Goal: Information Seeking & Learning: Learn about a topic

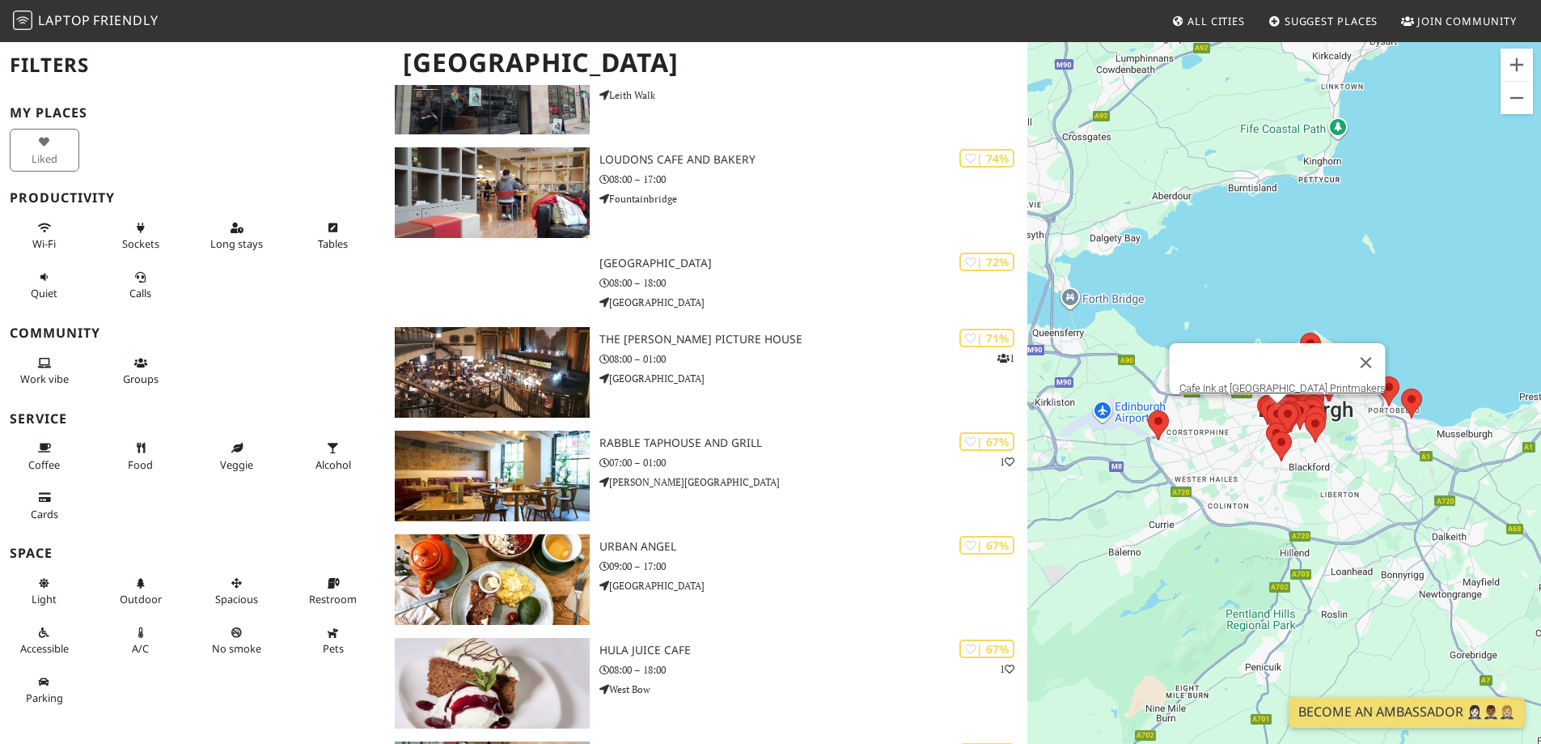
scroll to position [2133, 0]
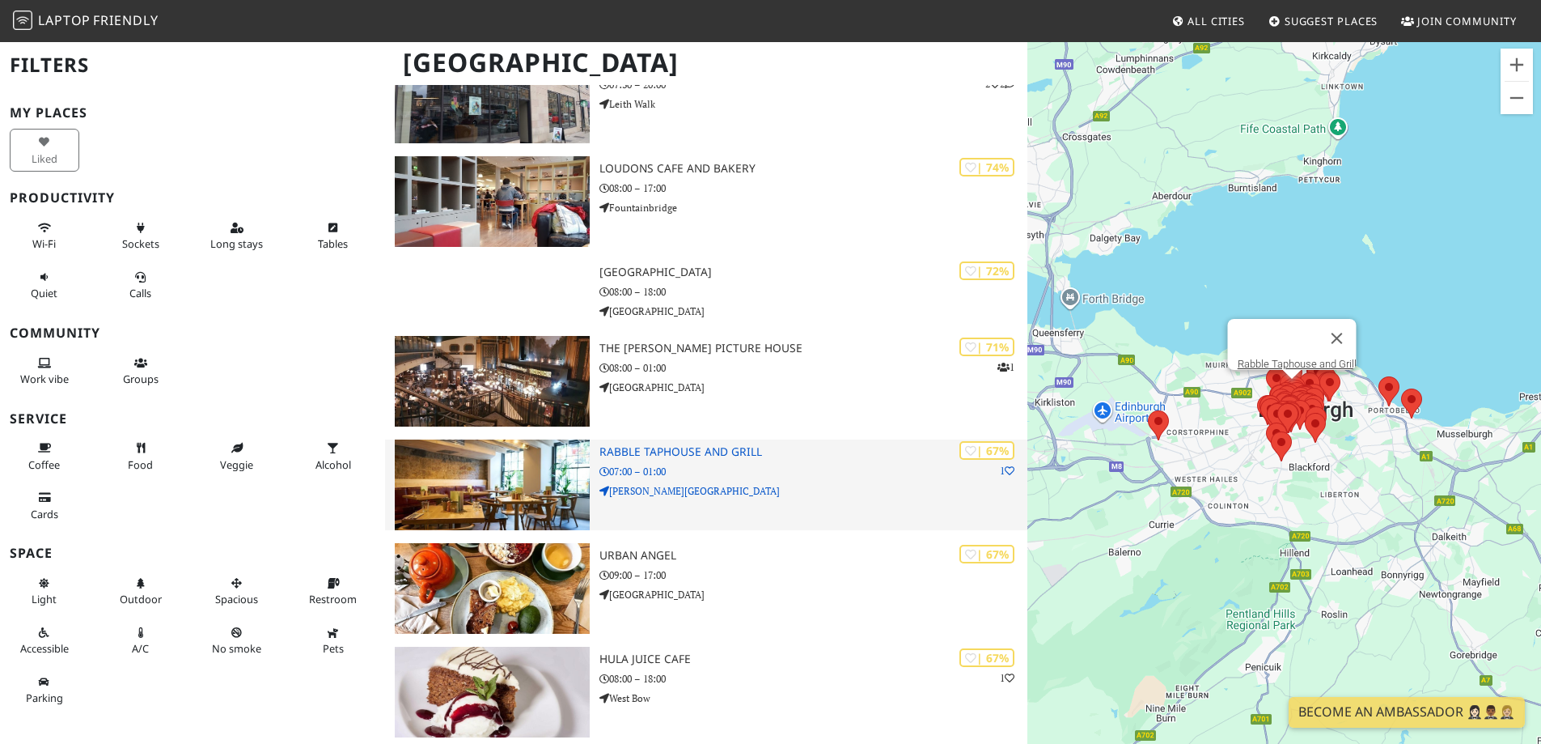
click at [726, 464] on p "07:00 – 01:00" at bounding box center [814, 471] width 428 height 15
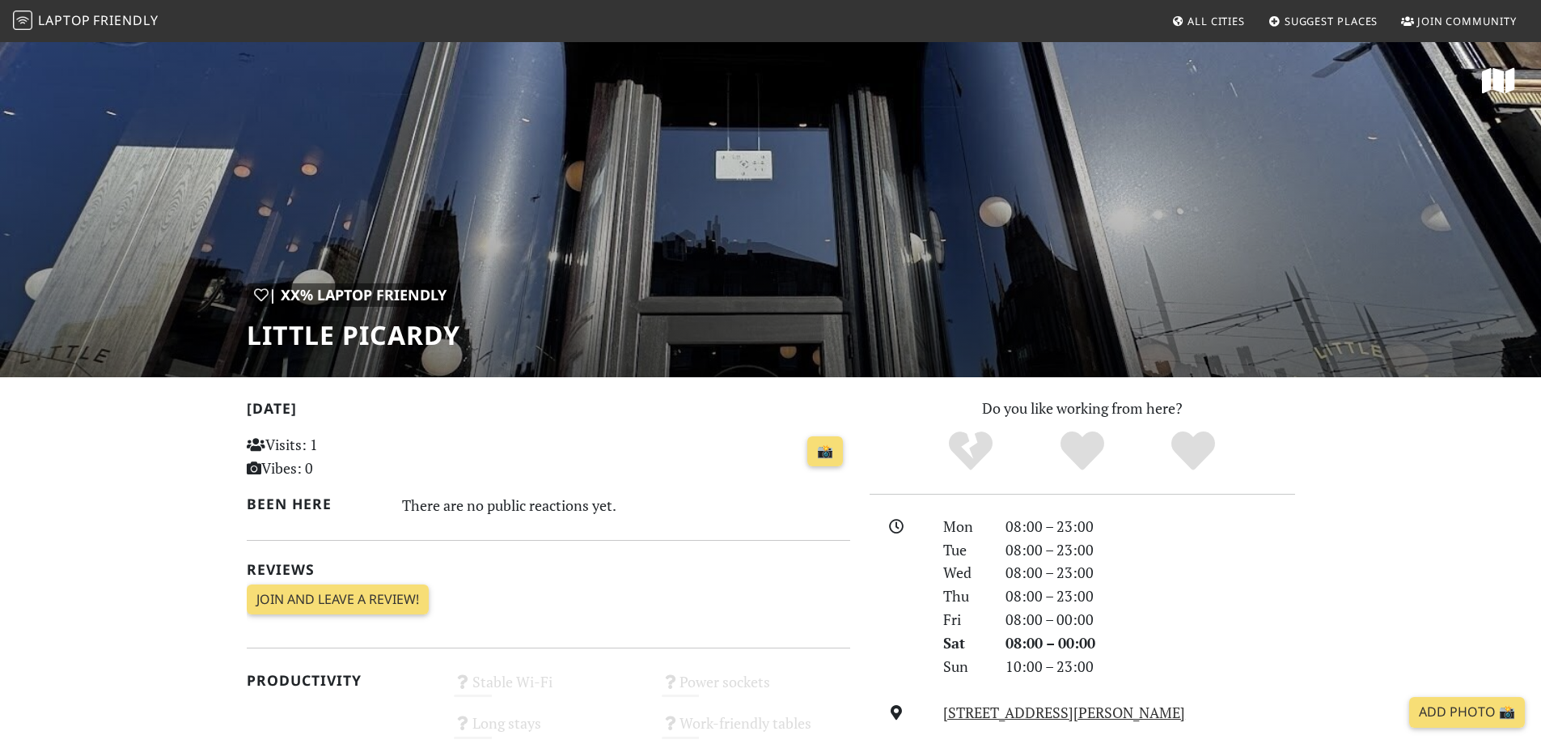
click at [371, 343] on h1 "Little Picardy" at bounding box center [354, 335] width 214 height 31
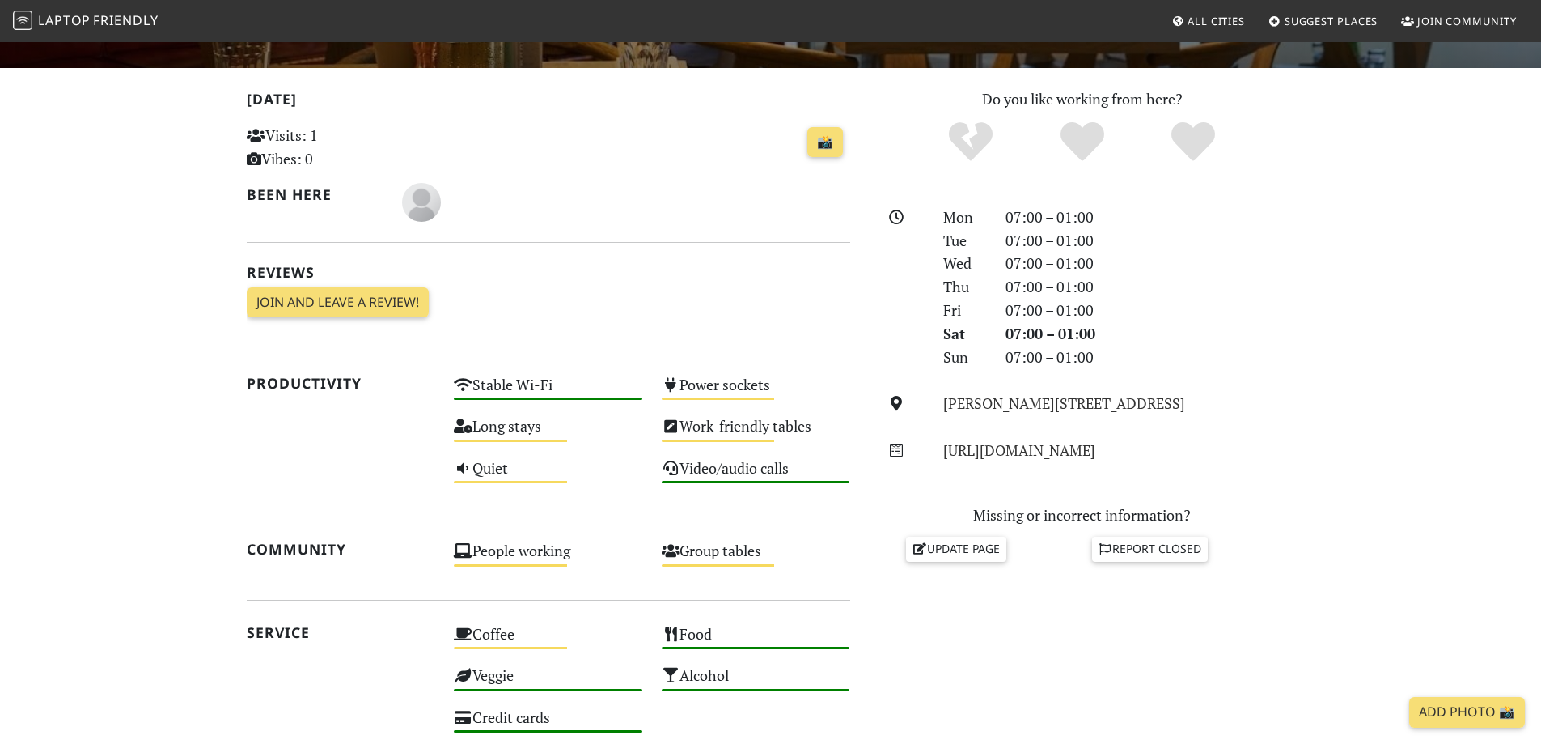
scroll to position [405, 0]
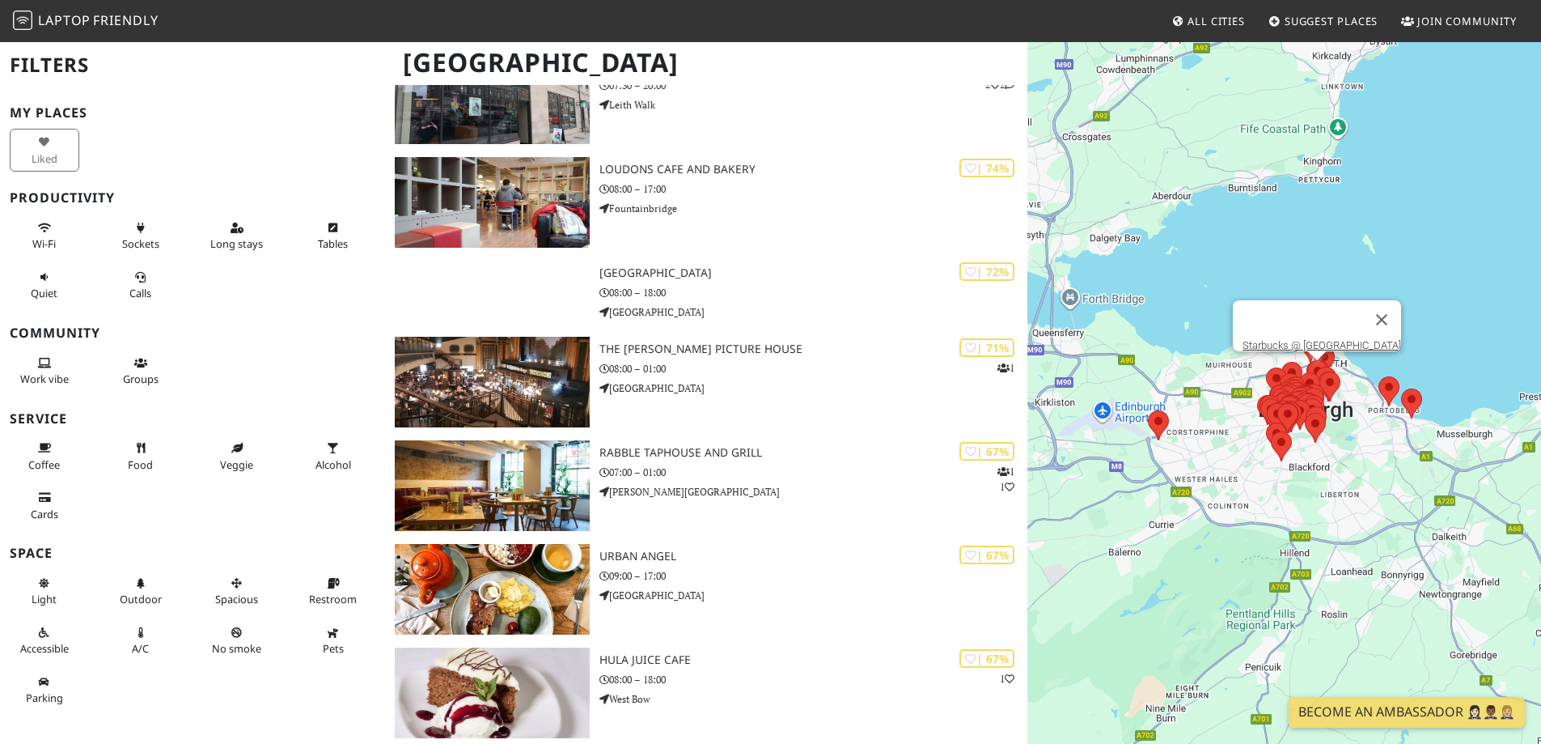
scroll to position [2133, 0]
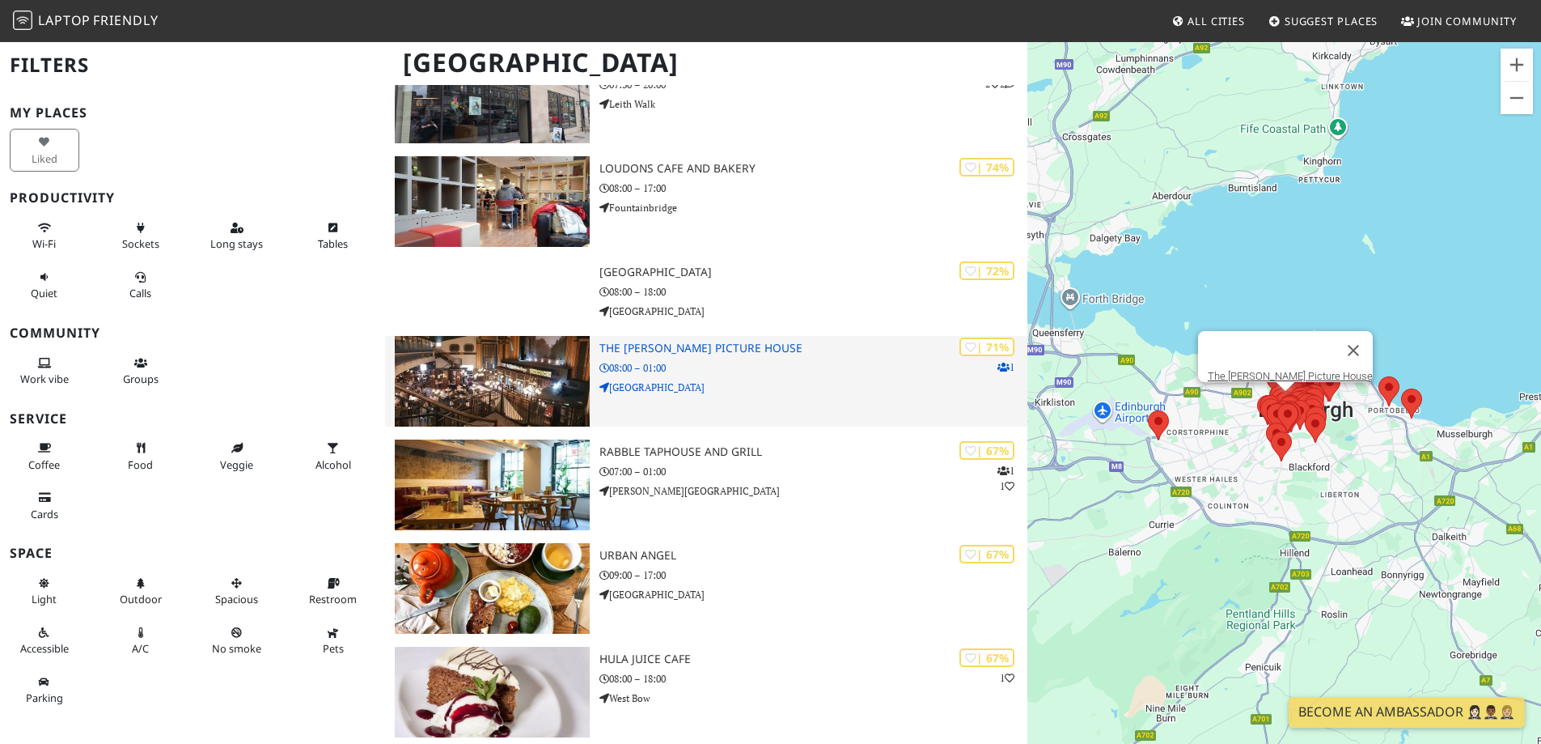
click at [701, 364] on p "08:00 – 01:00" at bounding box center [814, 367] width 428 height 15
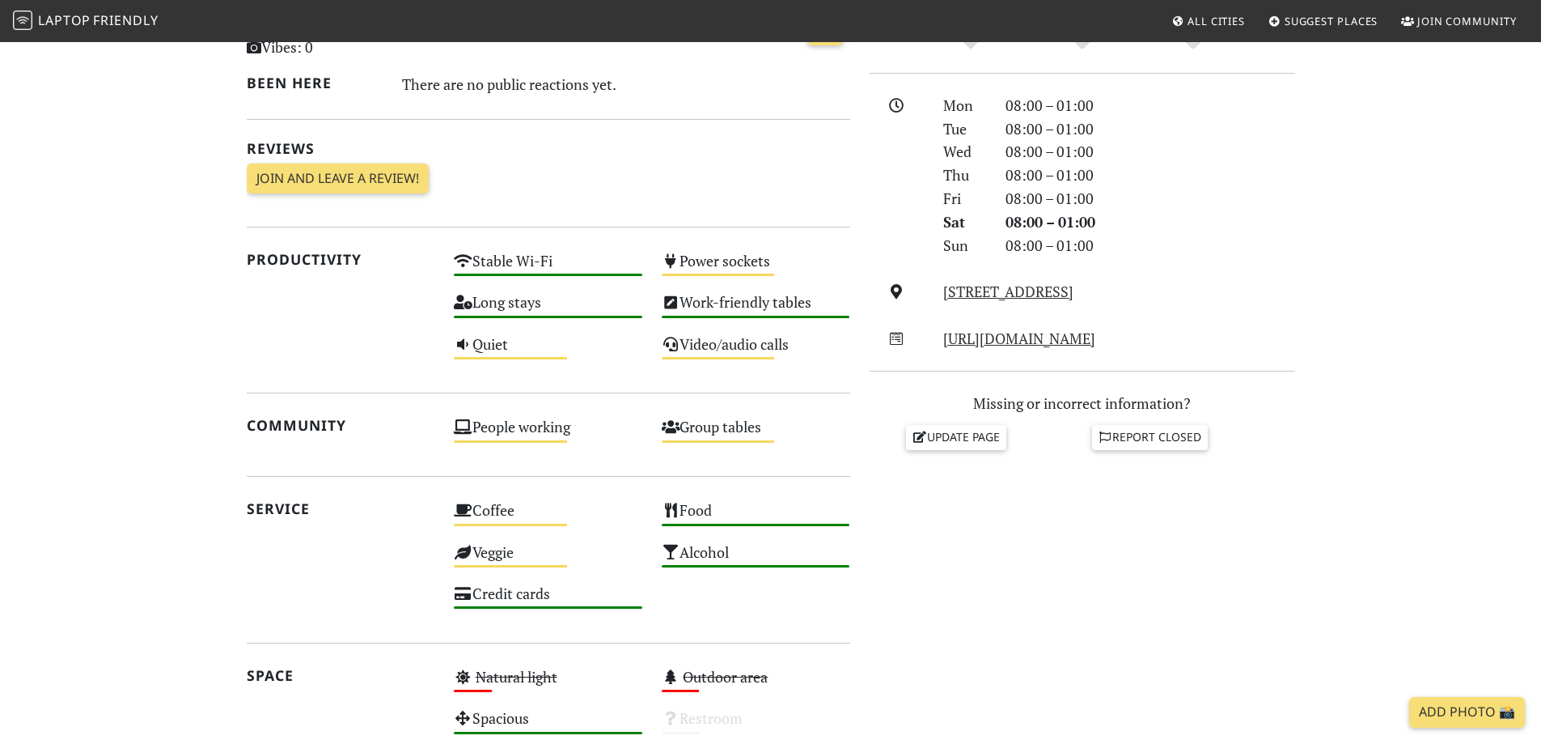
scroll to position [243, 0]
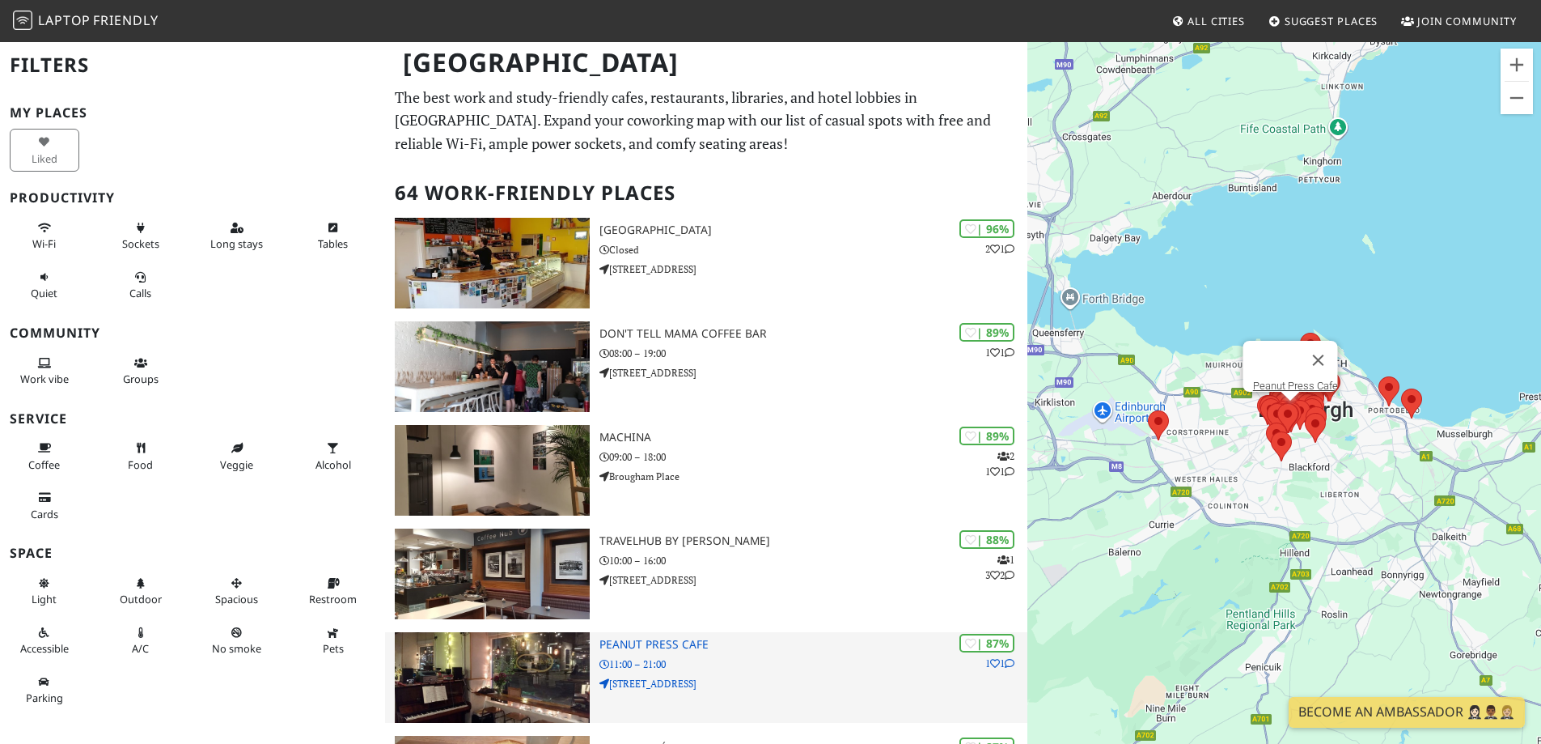
click at [704, 679] on p "24 Brougham Street" at bounding box center [814, 683] width 428 height 15
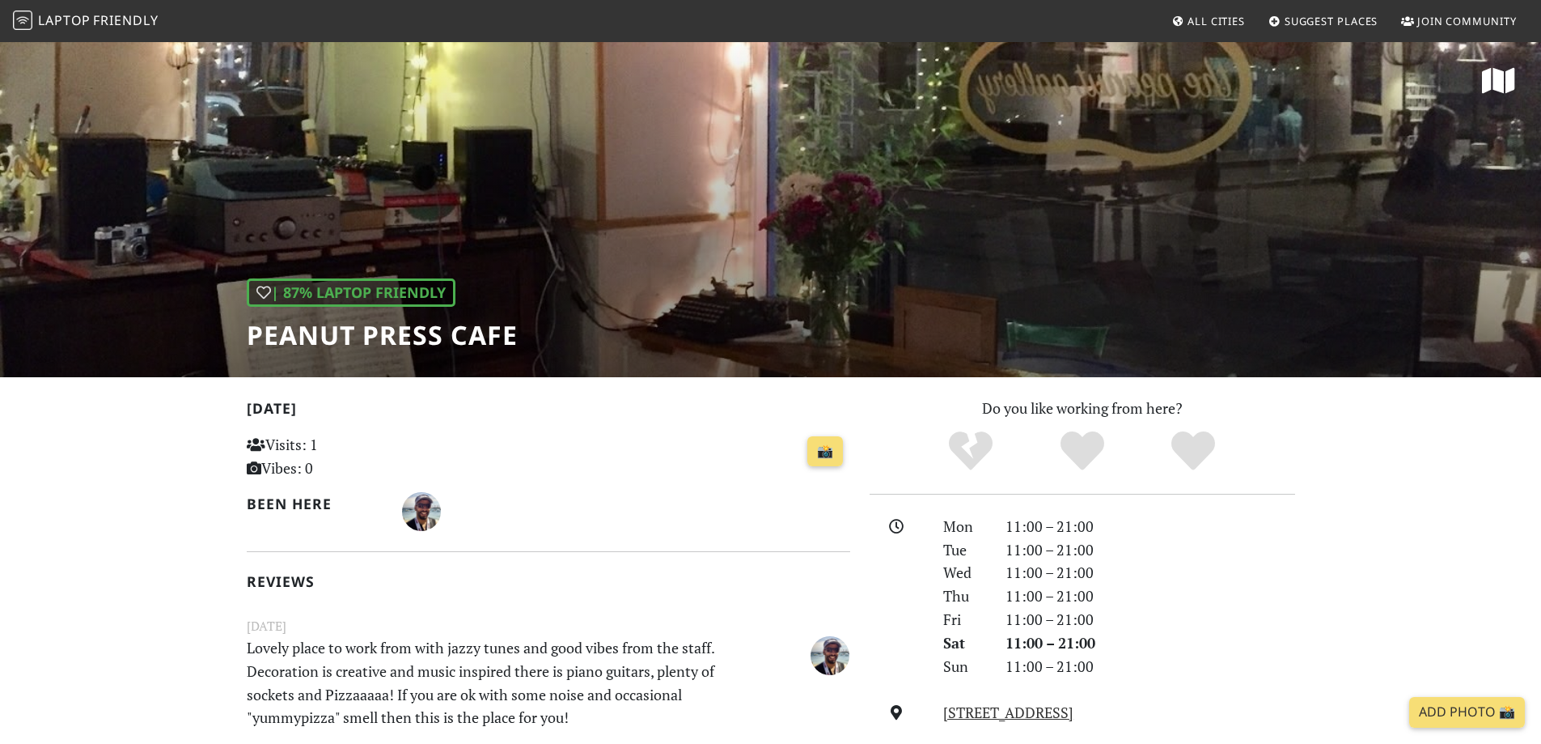
click at [408, 335] on h1 "Peanut Press Cafe" at bounding box center [382, 335] width 271 height 31
